Goal: Complete application form

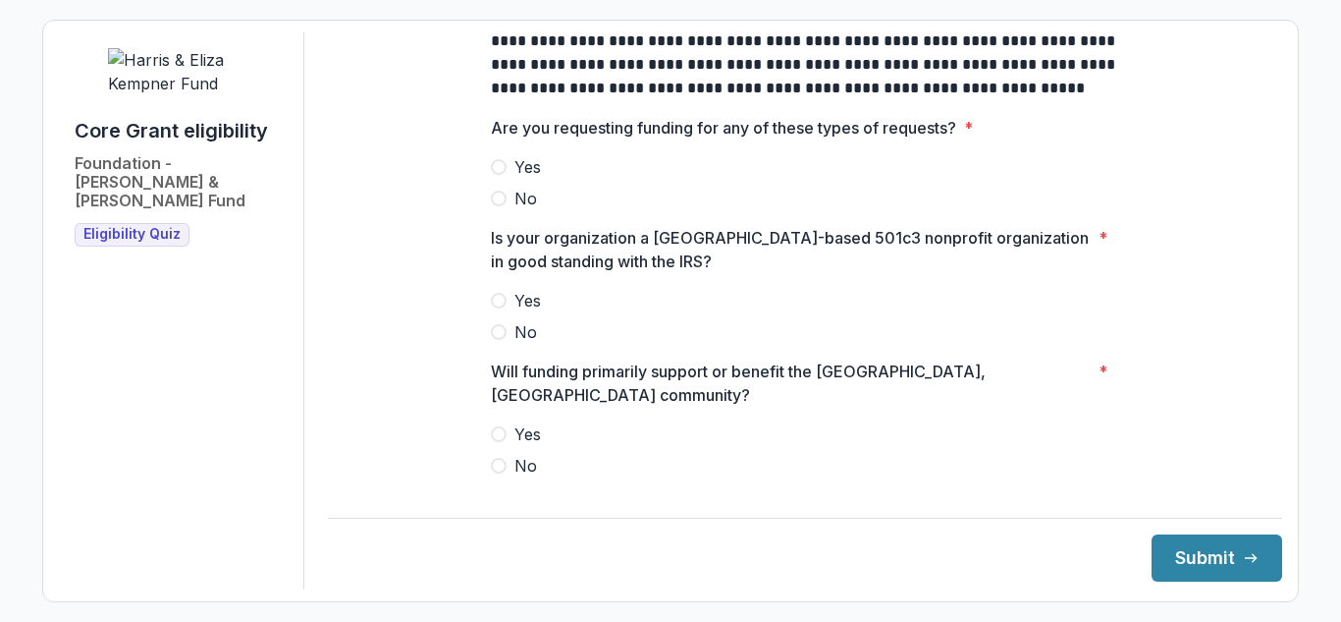
scroll to position [785, 0]
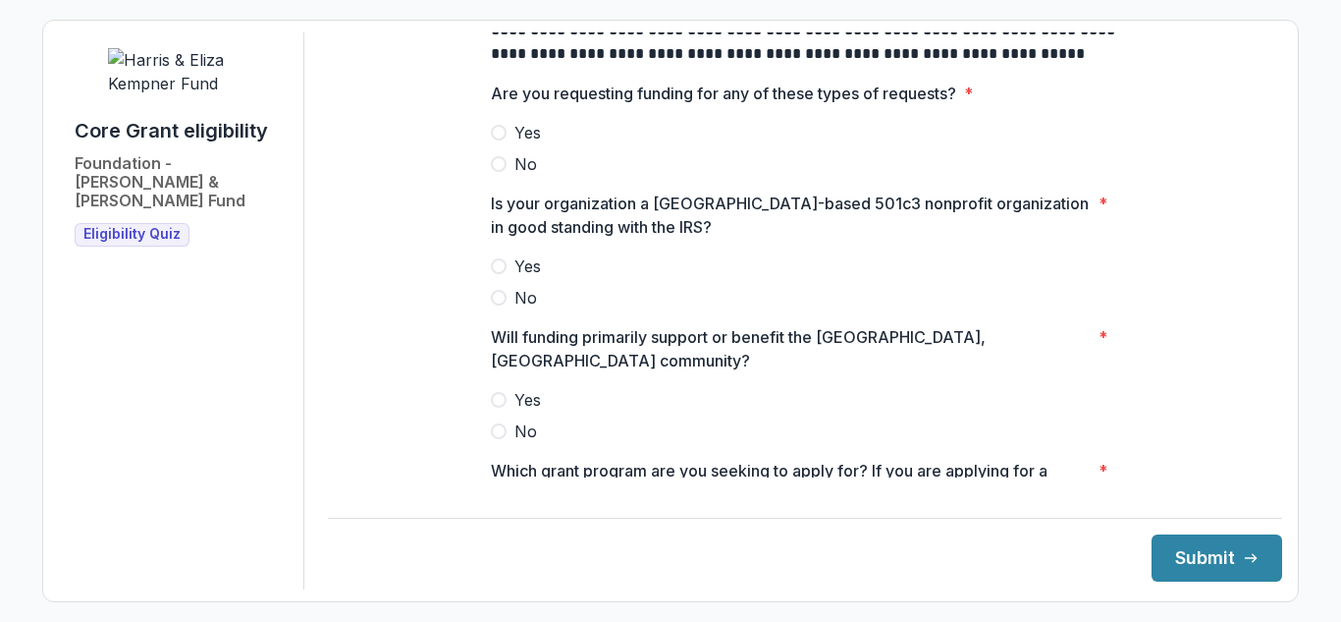
click at [495, 172] on span at bounding box center [499, 164] width 16 height 16
click at [498, 274] on span at bounding box center [499, 266] width 16 height 16
click at [496, 392] on span at bounding box center [499, 400] width 16 height 16
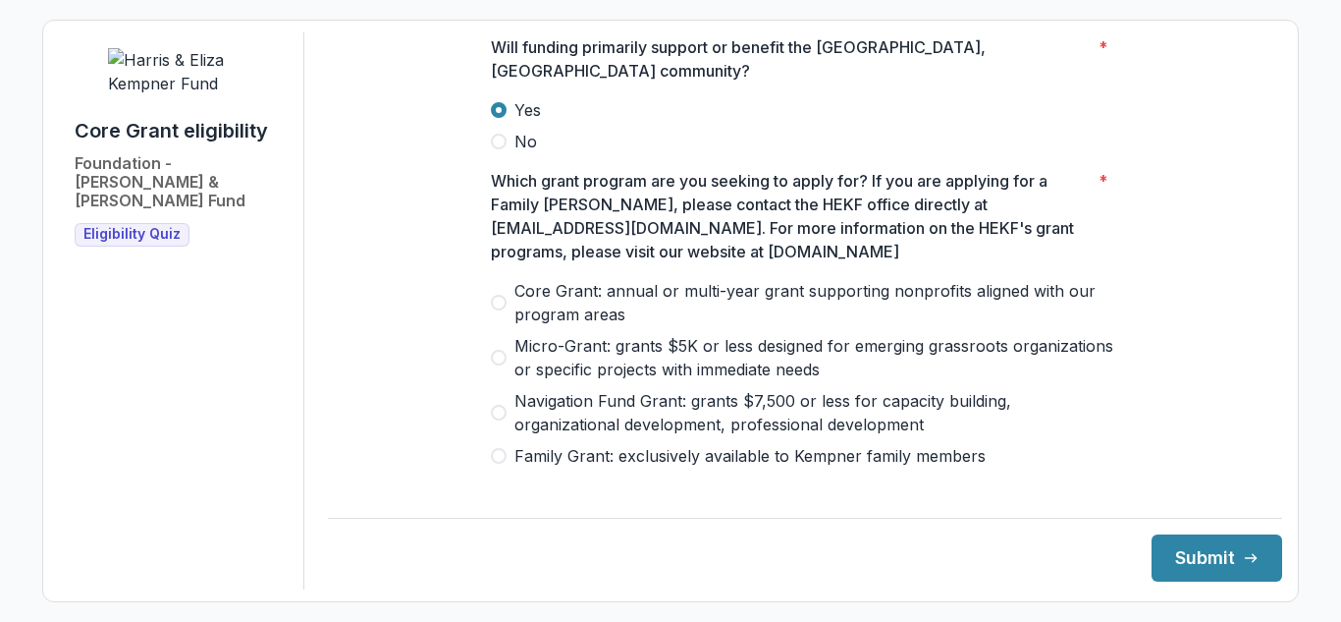
scroll to position [1080, 0]
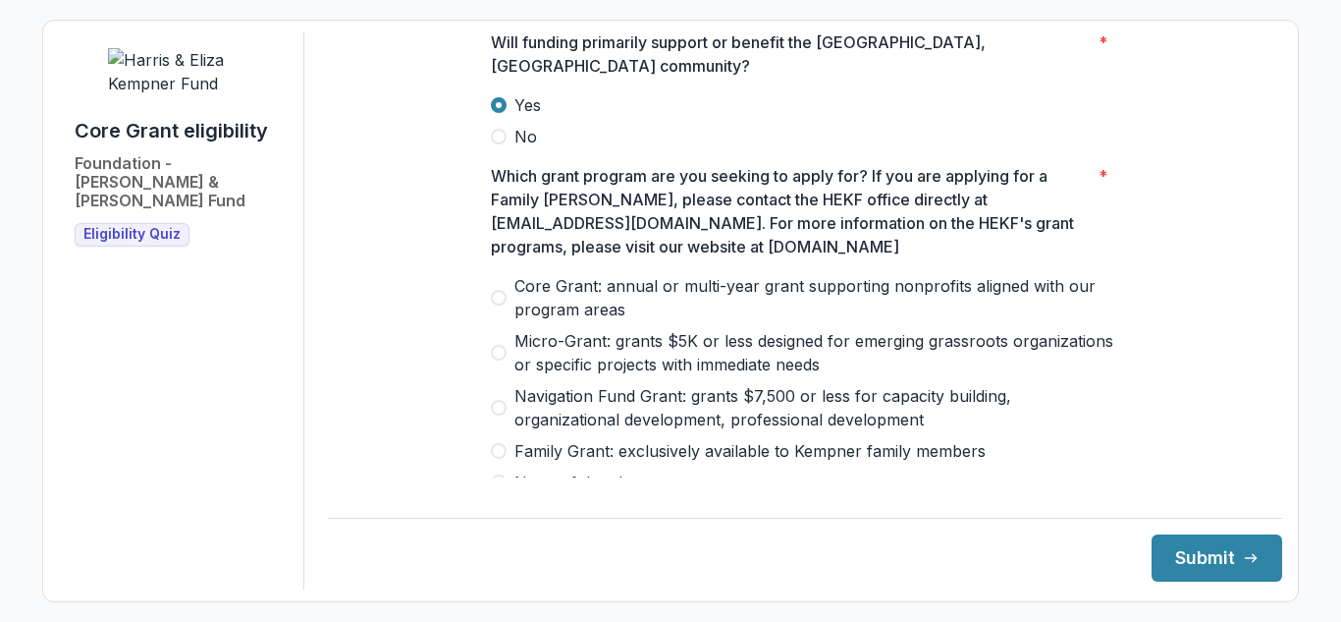
click at [493, 290] on span at bounding box center [499, 298] width 16 height 16
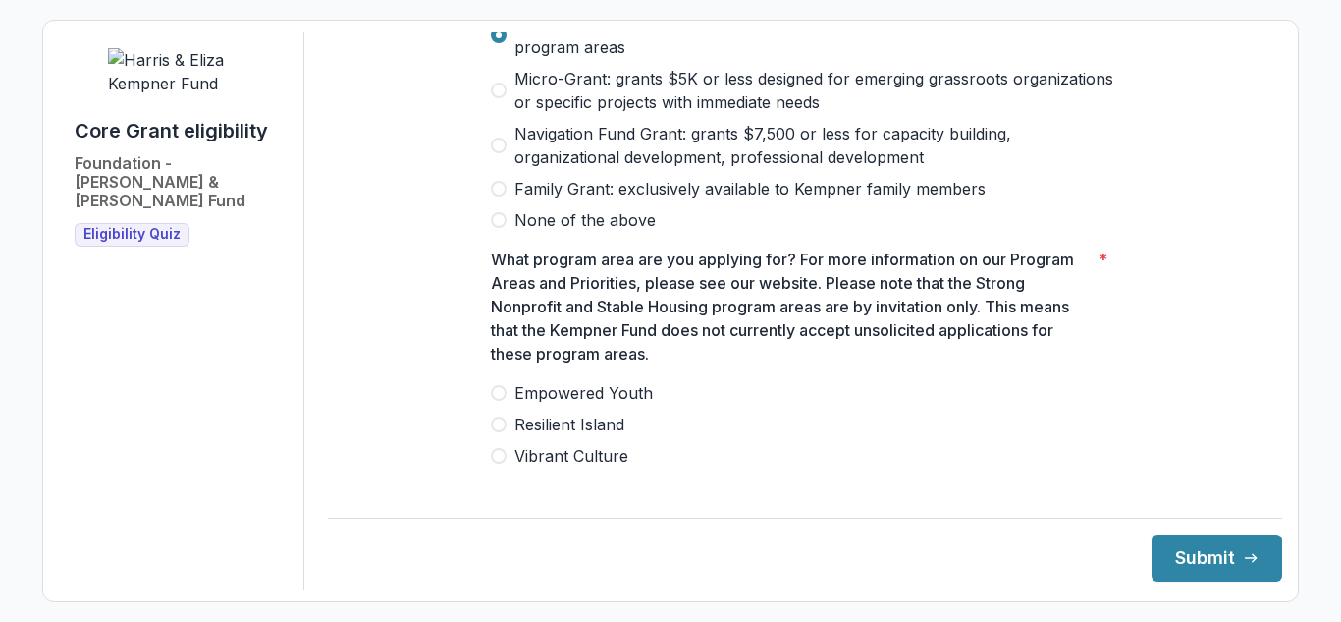
scroll to position [1375, 0]
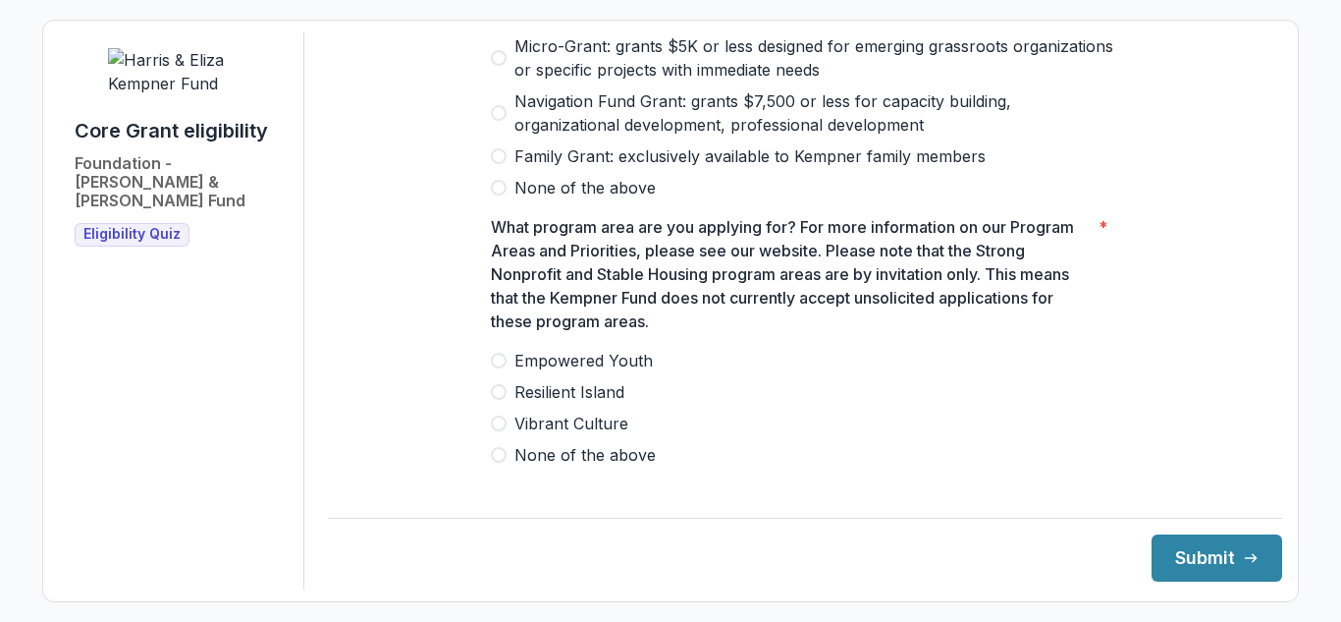
click at [495, 384] on span at bounding box center [499, 392] width 16 height 16
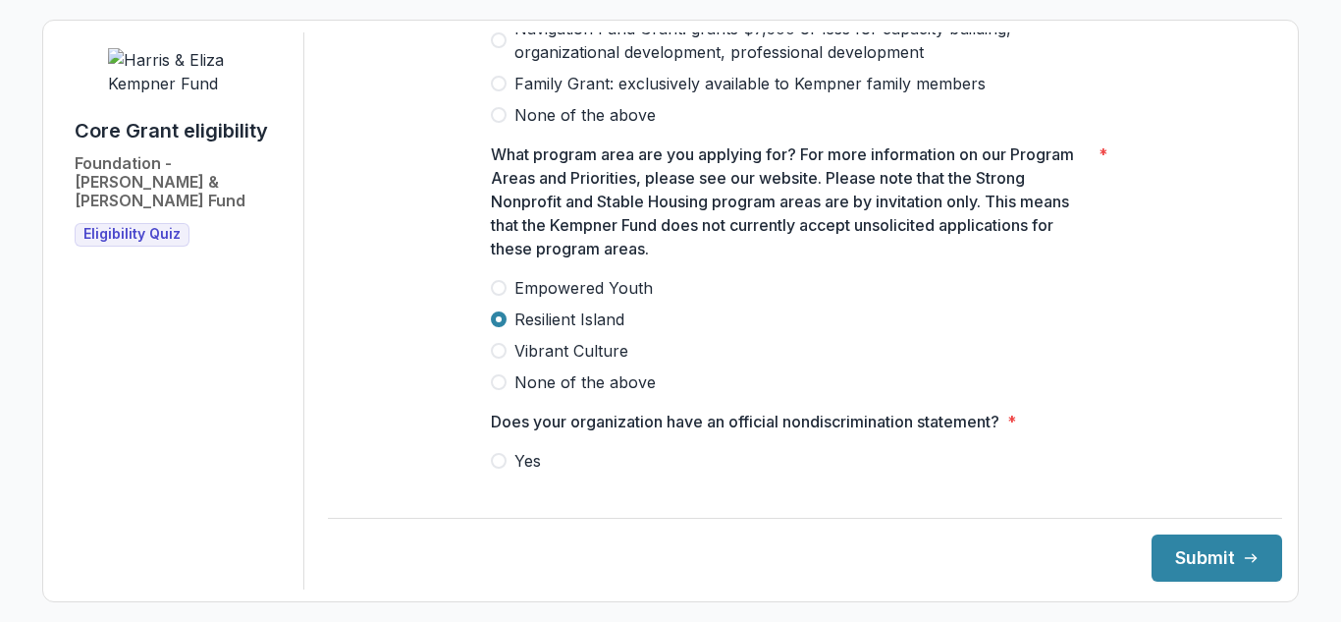
scroll to position [1571, 0]
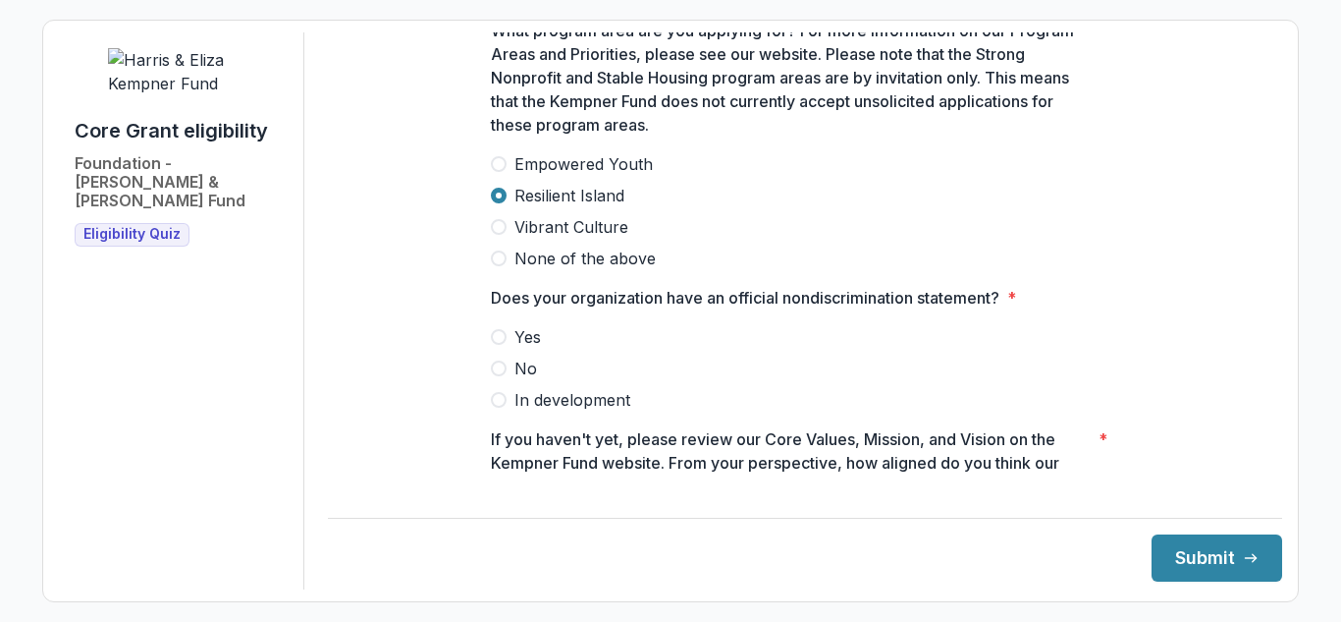
click at [493, 332] on span at bounding box center [499, 337] width 16 height 16
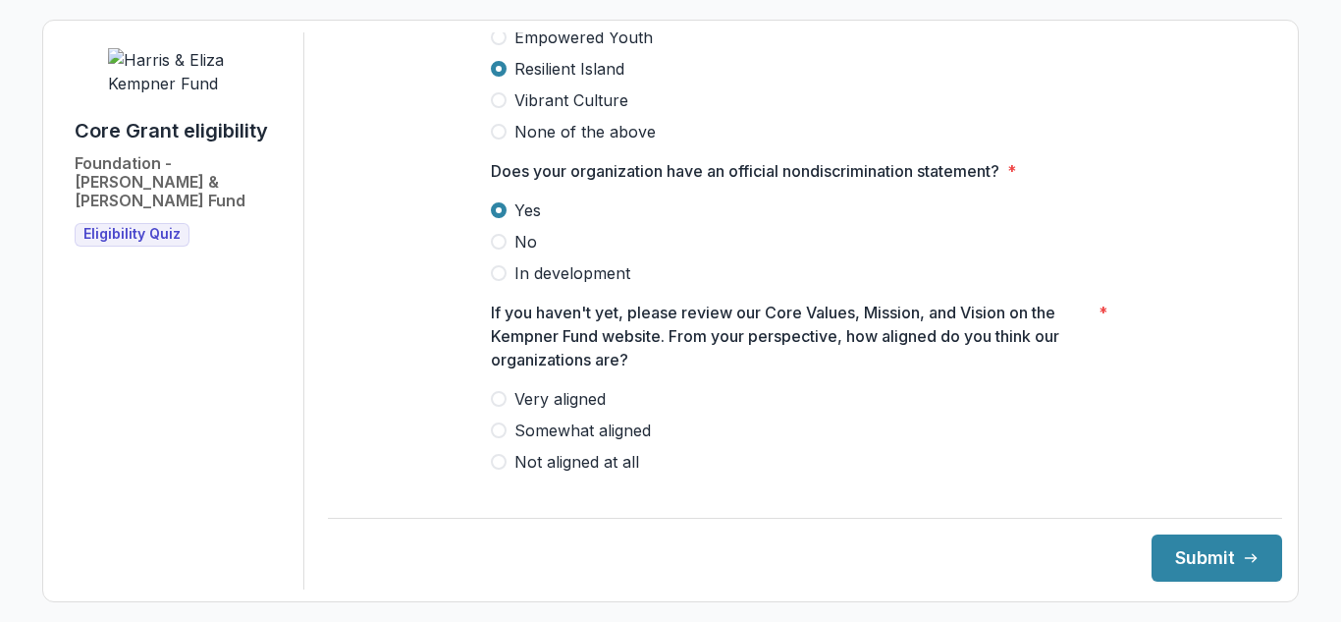
scroll to position [1702, 0]
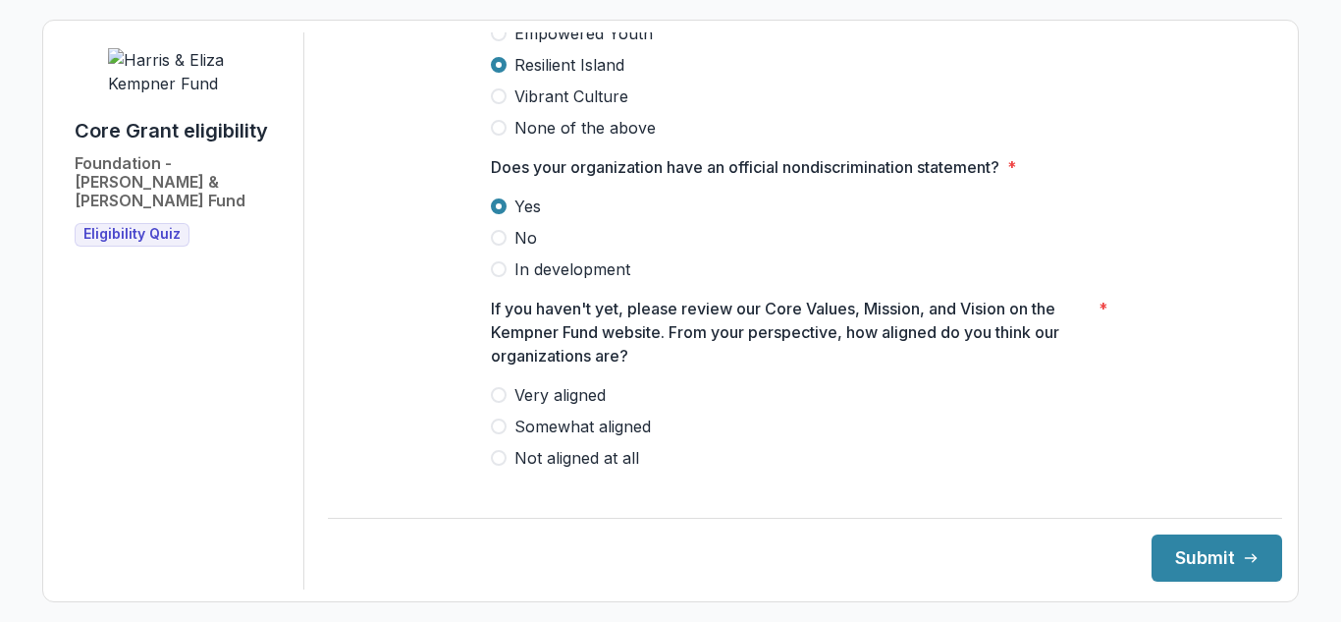
click at [494, 389] on span at bounding box center [499, 395] width 16 height 16
click at [1206, 557] on button "Submit" at bounding box center [1217, 557] width 131 height 47
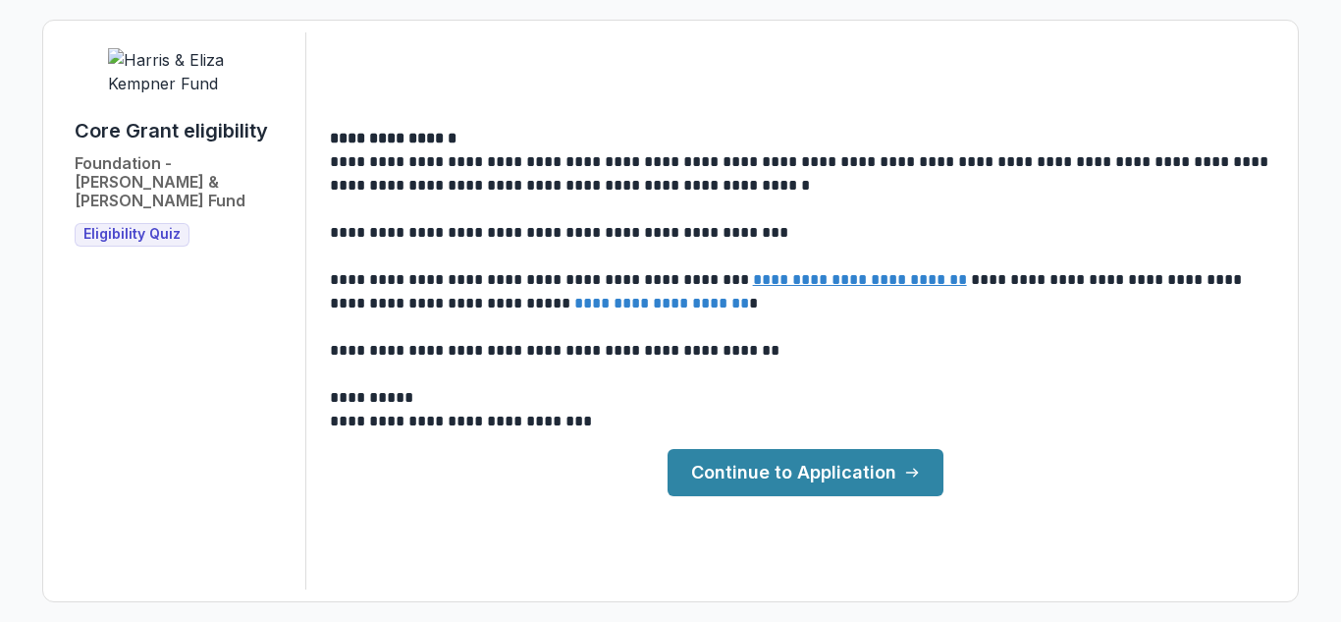
click at [786, 470] on link "Continue to Application" at bounding box center [806, 472] width 276 height 47
